Goal: Task Accomplishment & Management: Use online tool/utility

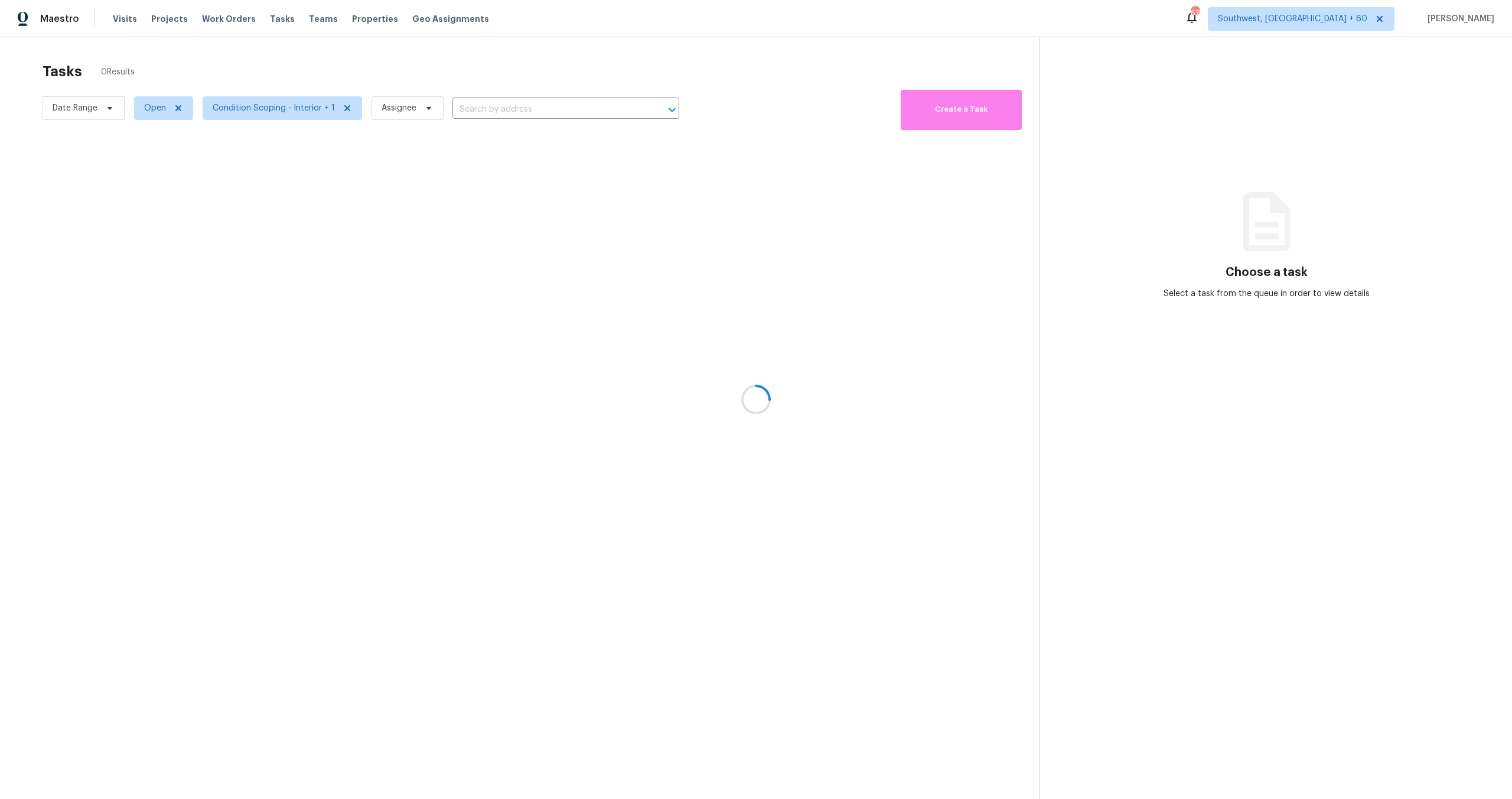
click at [76, 109] on div at bounding box center [756, 400] width 1512 height 799
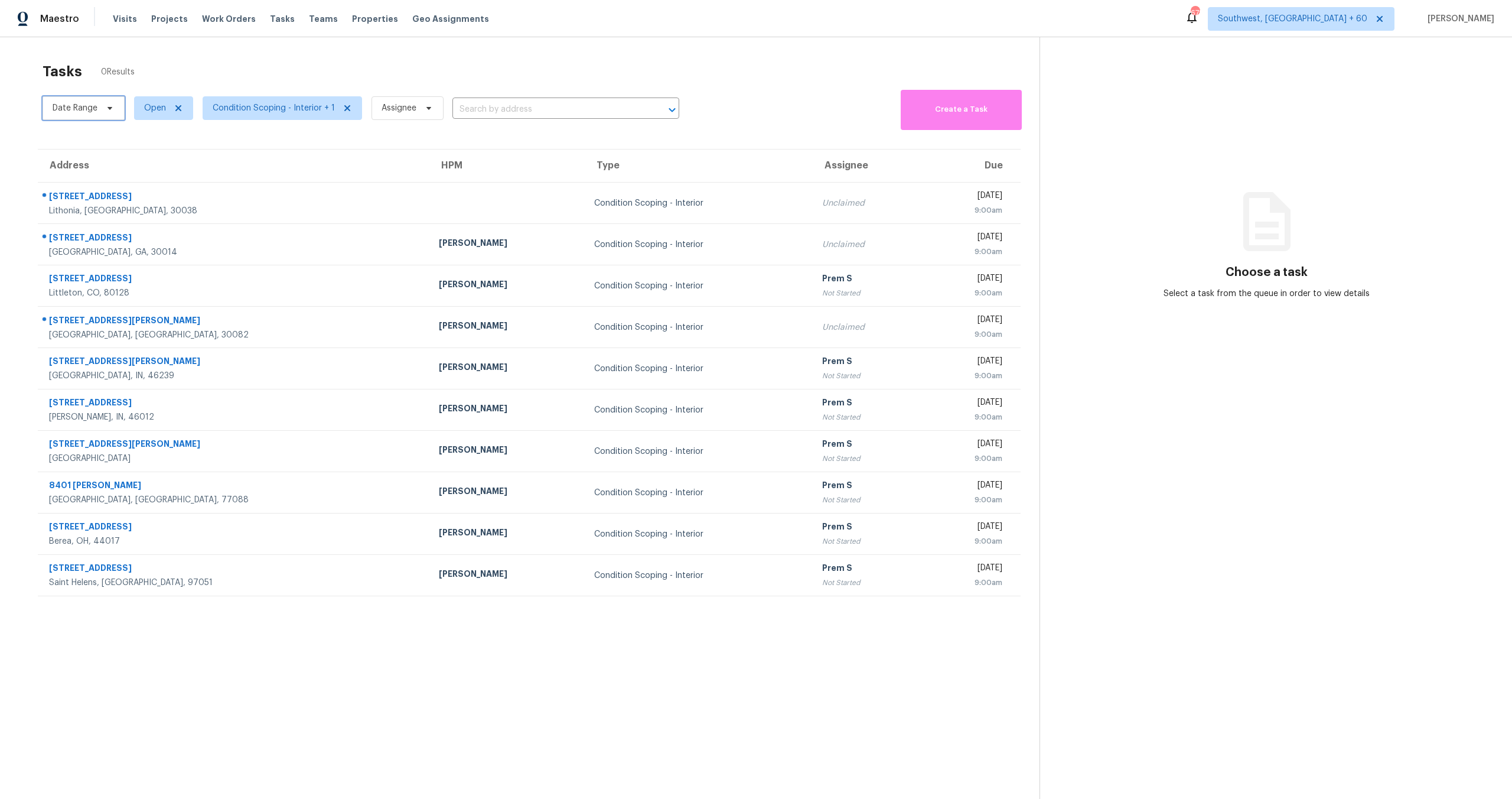
click at [78, 113] on span "Date Range" at bounding box center [75, 108] width 45 height 12
select select "8"
select select "2025"
select select "9"
select select "2025"
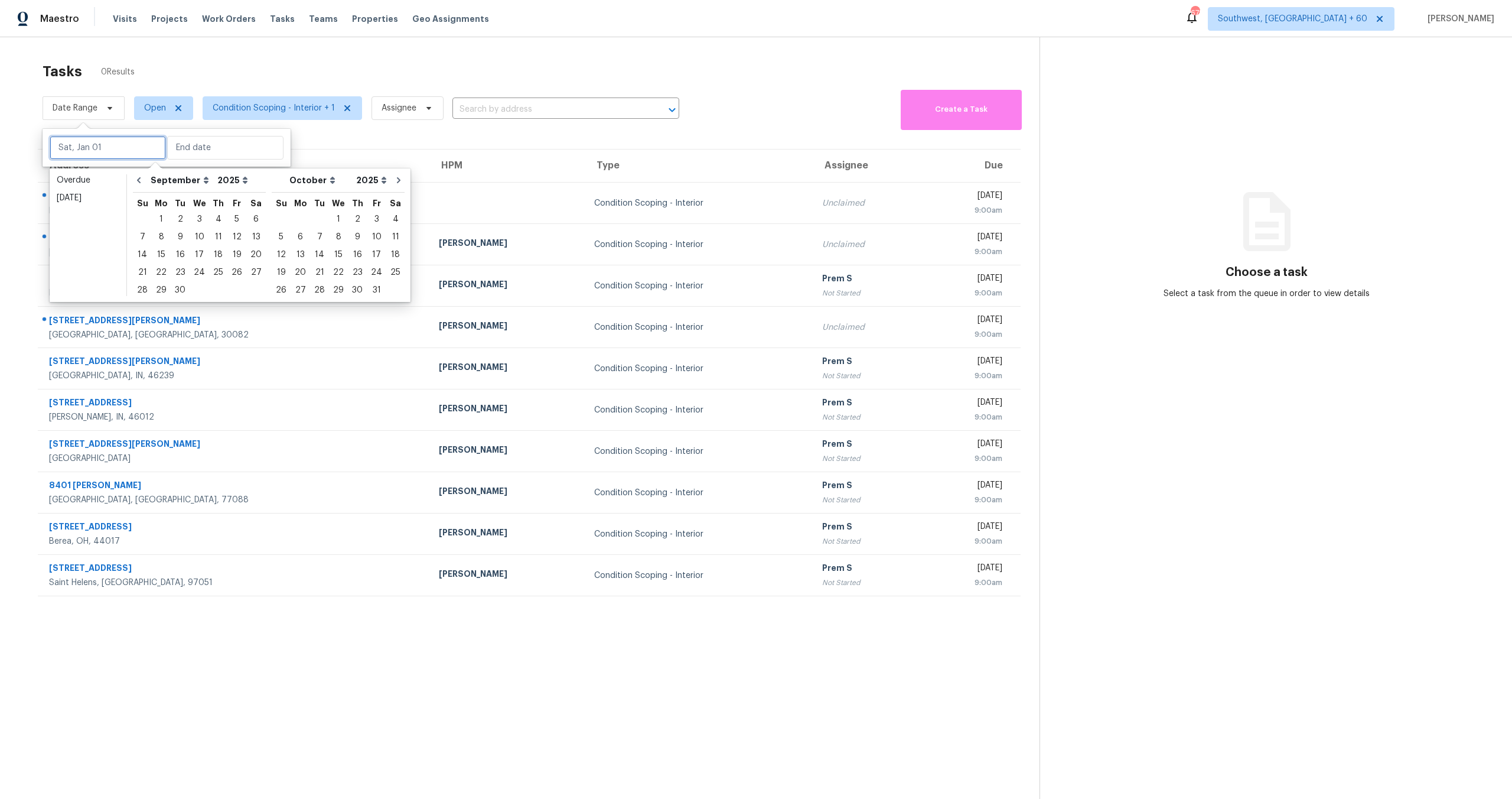
click at [105, 150] on input "text" at bounding box center [108, 147] width 117 height 23
click at [156, 272] on div "22" at bounding box center [161, 272] width 19 height 17
type input "Mon, Sep 22"
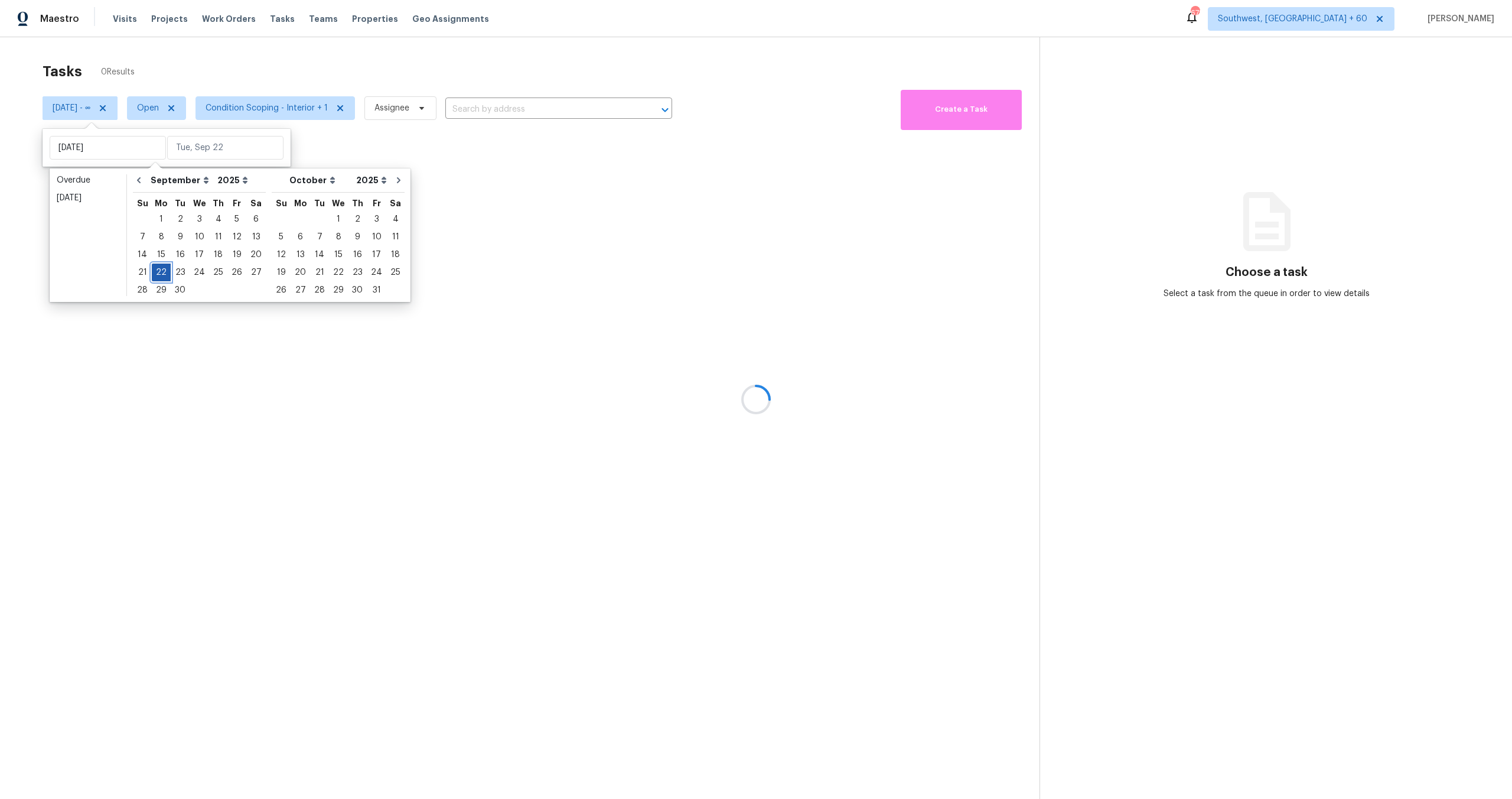
click at [156, 272] on div "22" at bounding box center [161, 272] width 19 height 17
type input "Mon, Sep 22"
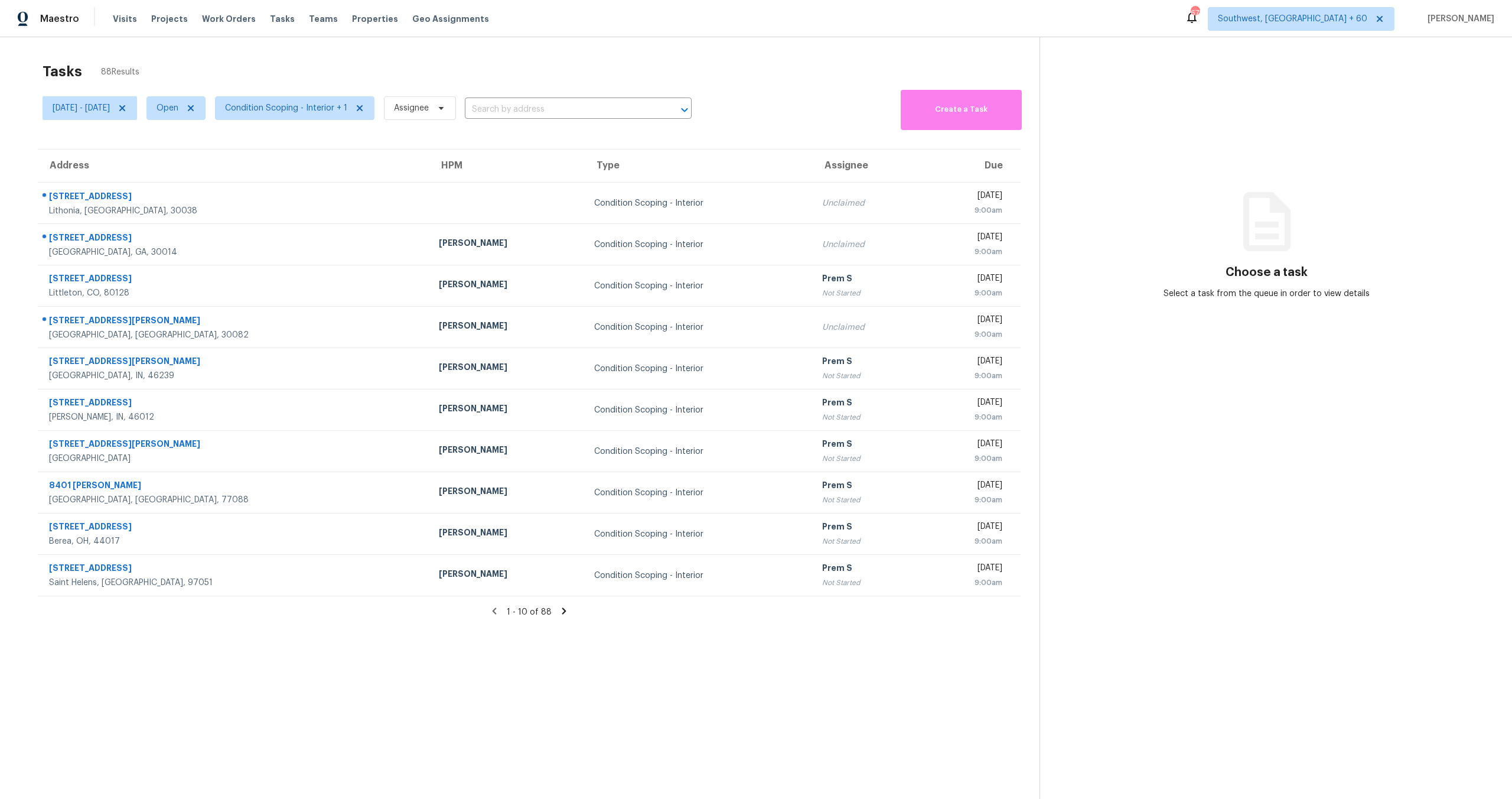
click at [241, 53] on div "Tasks 88 Results Mon, Sep 22 - Mon, Sep 22 Open Condition Scoping - Interior + …" at bounding box center [756, 436] width 1512 height 799
click at [331, 112] on span "Condition Scoping - Interior + 1" at bounding box center [286, 108] width 123 height 12
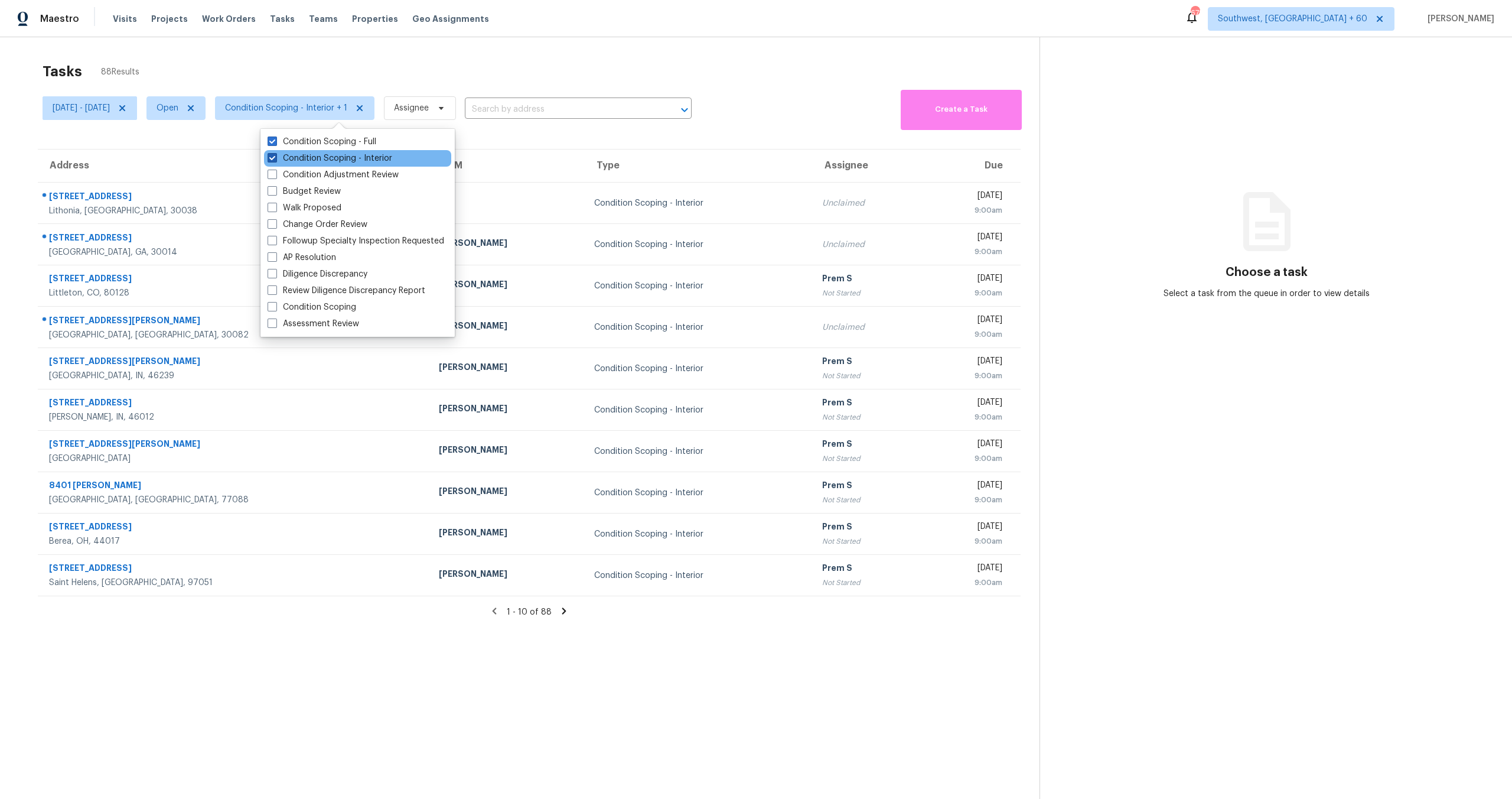
click at [333, 157] on label "Condition Scoping - Interior" at bounding box center [330, 159] width 125 height 12
click at [275, 157] on input "Condition Scoping - Interior" at bounding box center [272, 156] width 8 height 8
checkbox input "false"
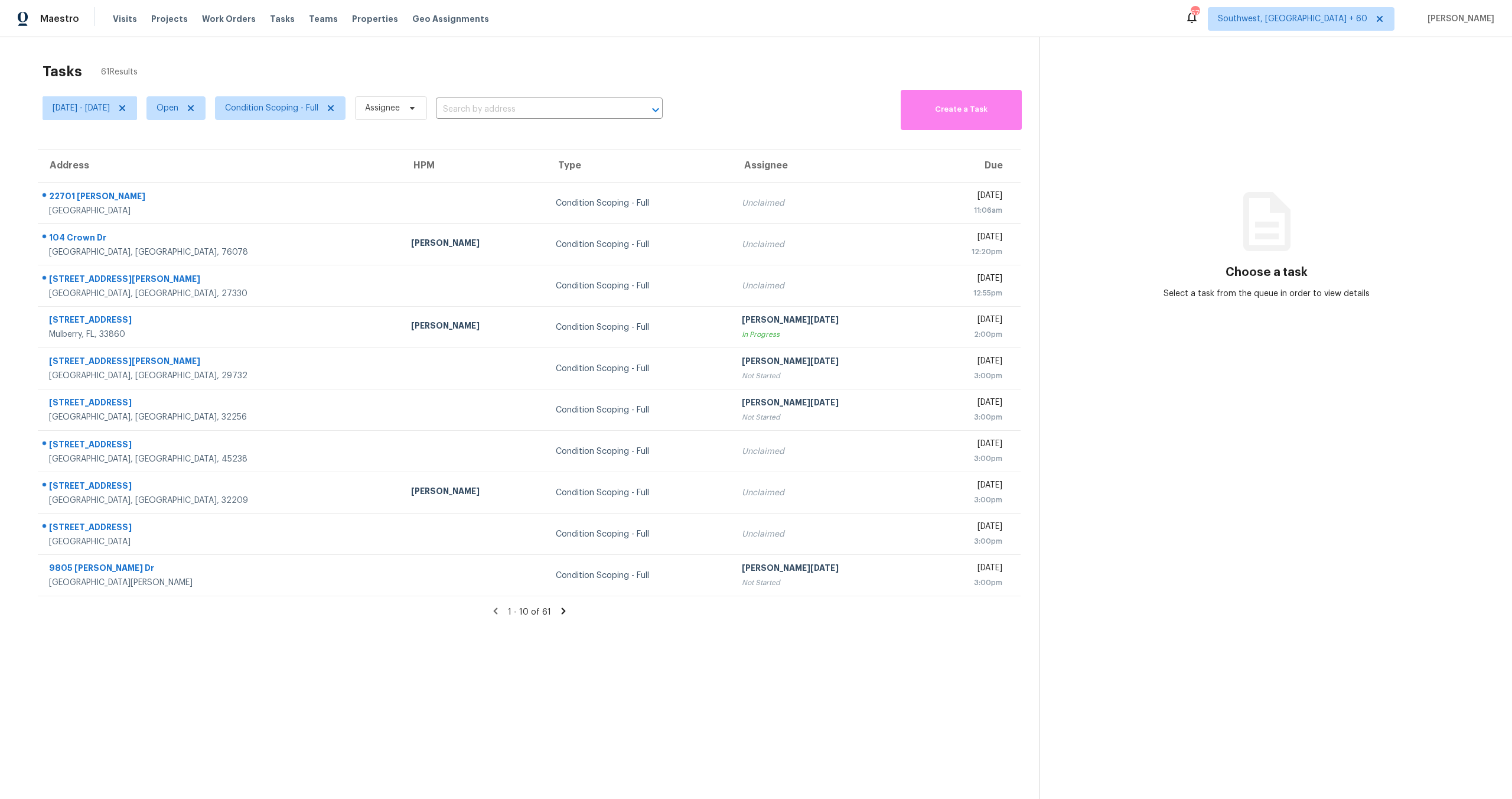
click at [359, 62] on div "Tasks 61 Results" at bounding box center [541, 71] width 997 height 31
click at [293, 110] on span "Condition Scoping - Full" at bounding box center [272, 108] width 93 height 12
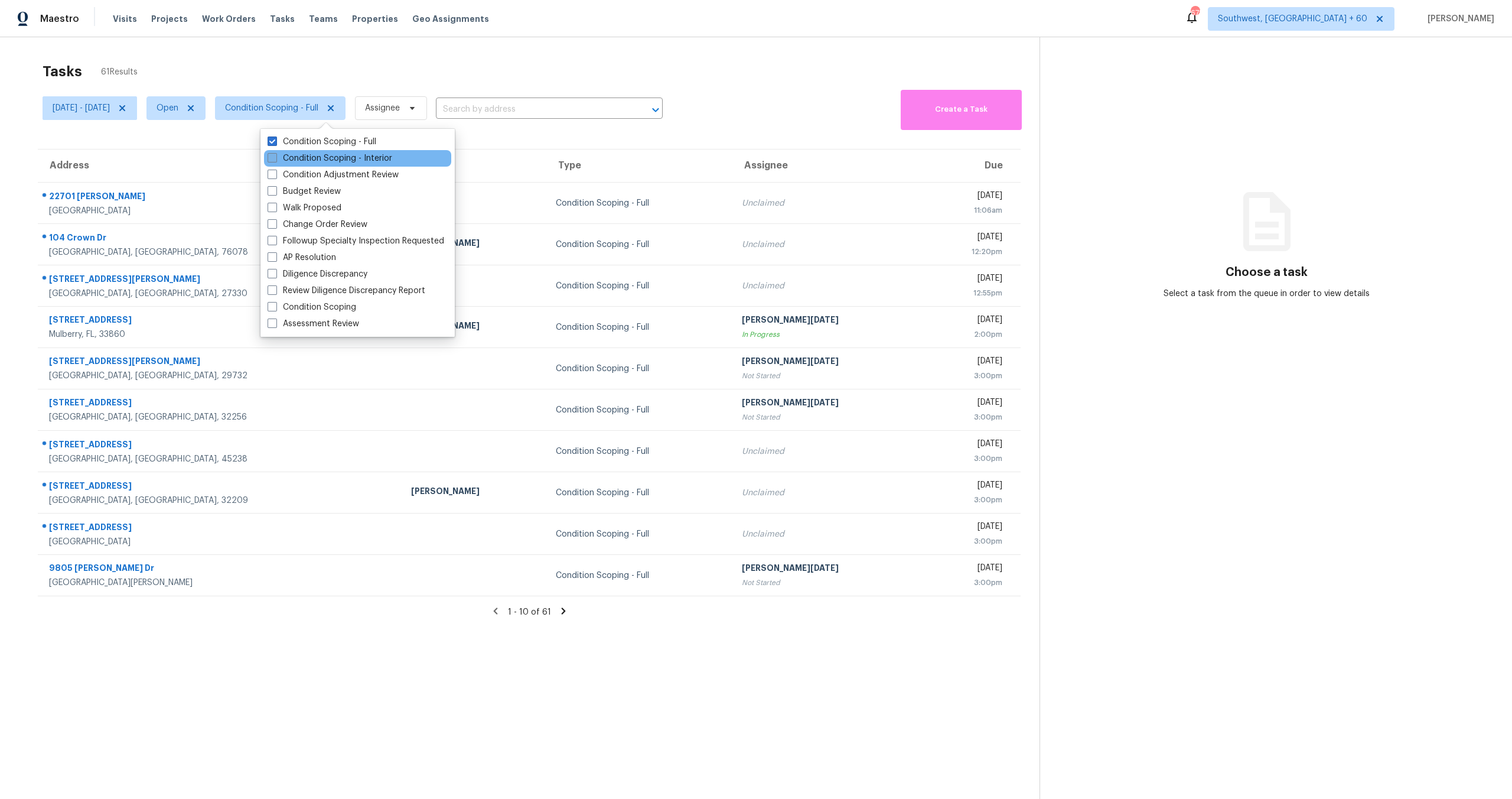
click at [308, 163] on label "Condition Scoping - Interior" at bounding box center [330, 159] width 125 height 12
click at [275, 160] on input "Condition Scoping - Interior" at bounding box center [272, 156] width 8 height 8
checkbox input "true"
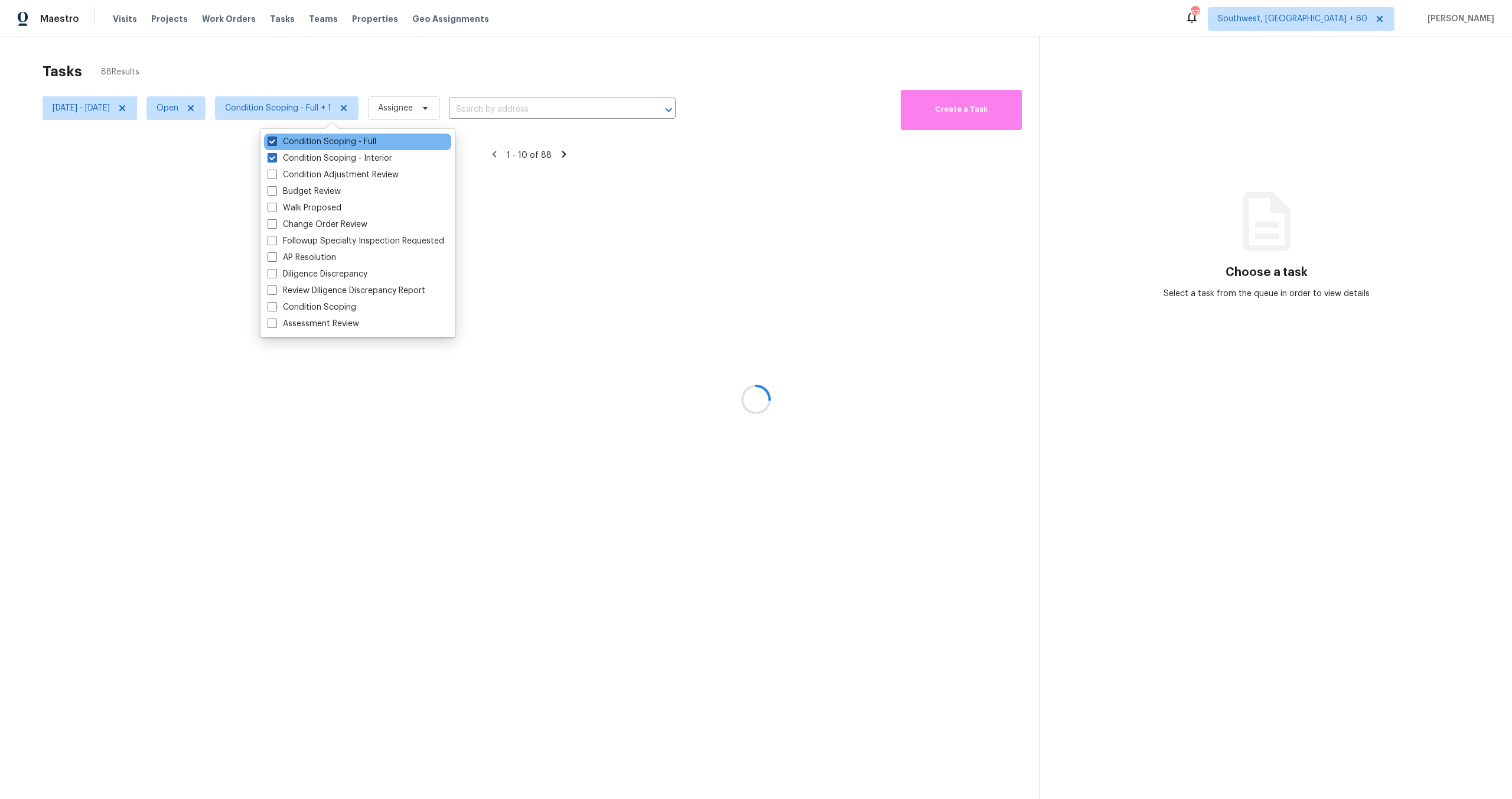
click at [317, 138] on label "Condition Scoping - Full" at bounding box center [322, 142] width 108 height 12
click at [275, 138] on input "Condition Scoping - Full" at bounding box center [272, 140] width 8 height 8
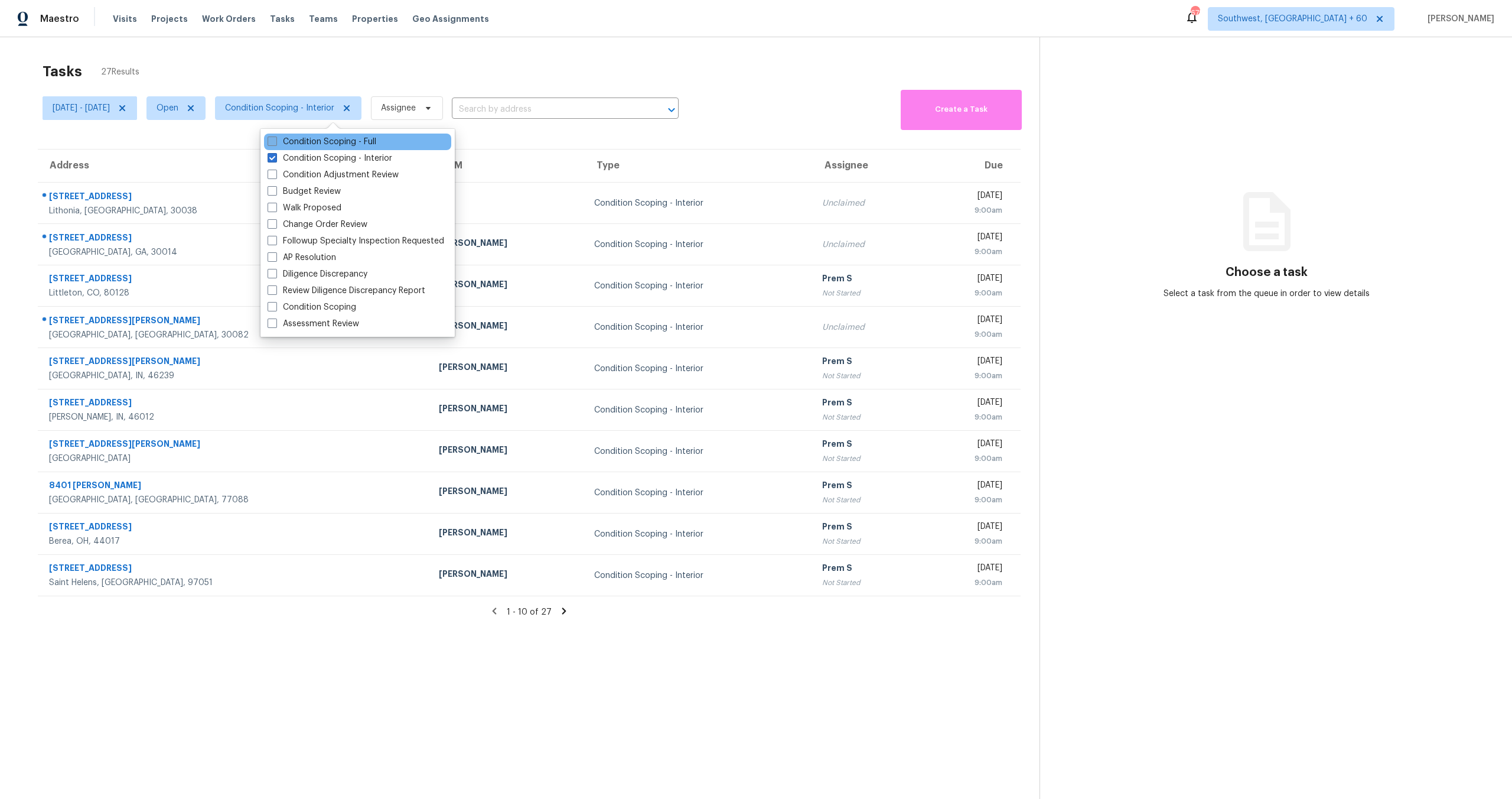
click at [312, 143] on label "Condition Scoping - Full" at bounding box center [322, 142] width 108 height 12
click at [275, 143] on input "Condition Scoping - Full" at bounding box center [272, 140] width 8 height 8
checkbox input "true"
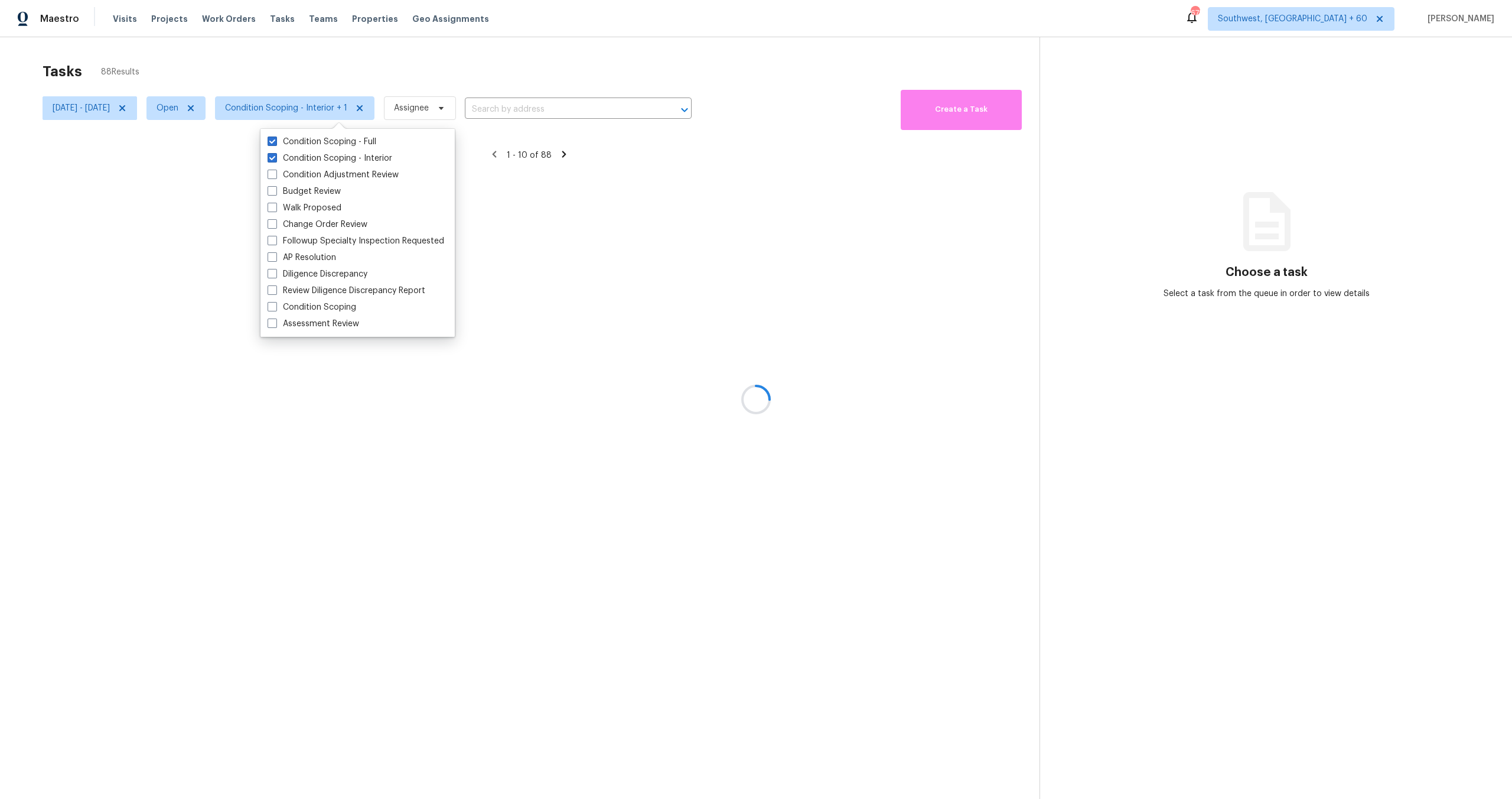
click at [319, 44] on div at bounding box center [756, 400] width 1512 height 799
